Goal: Information Seeking & Learning: Learn about a topic

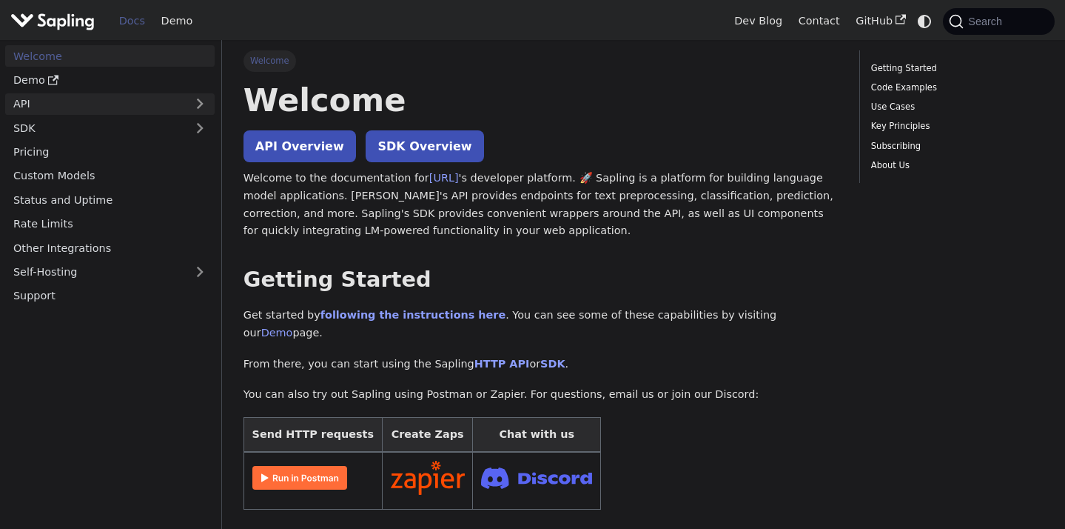
click at [99, 110] on link "API" at bounding box center [95, 103] width 180 height 21
click at [201, 98] on button "Expand sidebar category 'API'" at bounding box center [200, 103] width 30 height 21
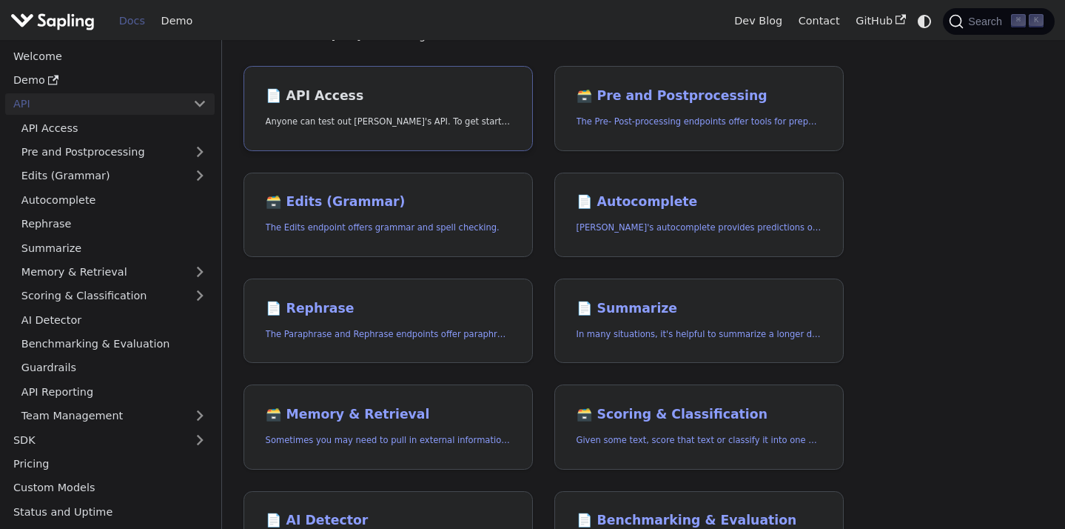
scroll to position [17, 0]
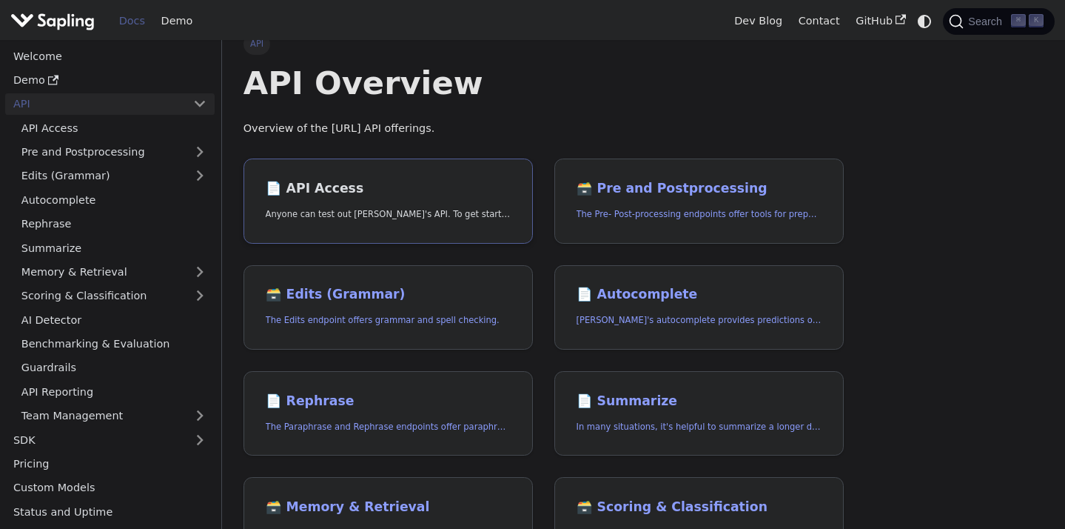
click at [360, 188] on h2 "📄️ API Access" at bounding box center [389, 189] width 246 height 16
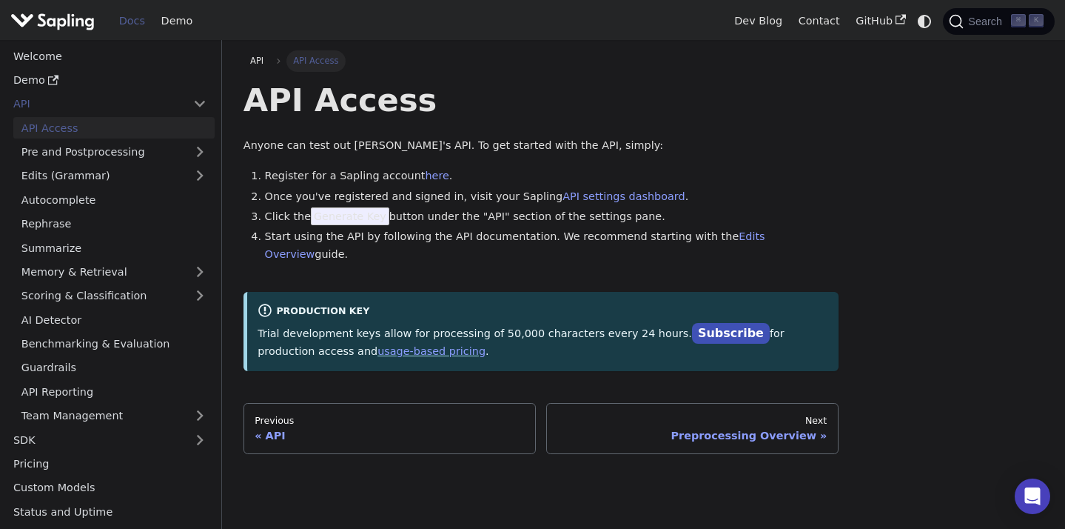
click at [56, 13] on img "Main" at bounding box center [52, 20] width 84 height 21
